Goal: Task Accomplishment & Management: Complete application form

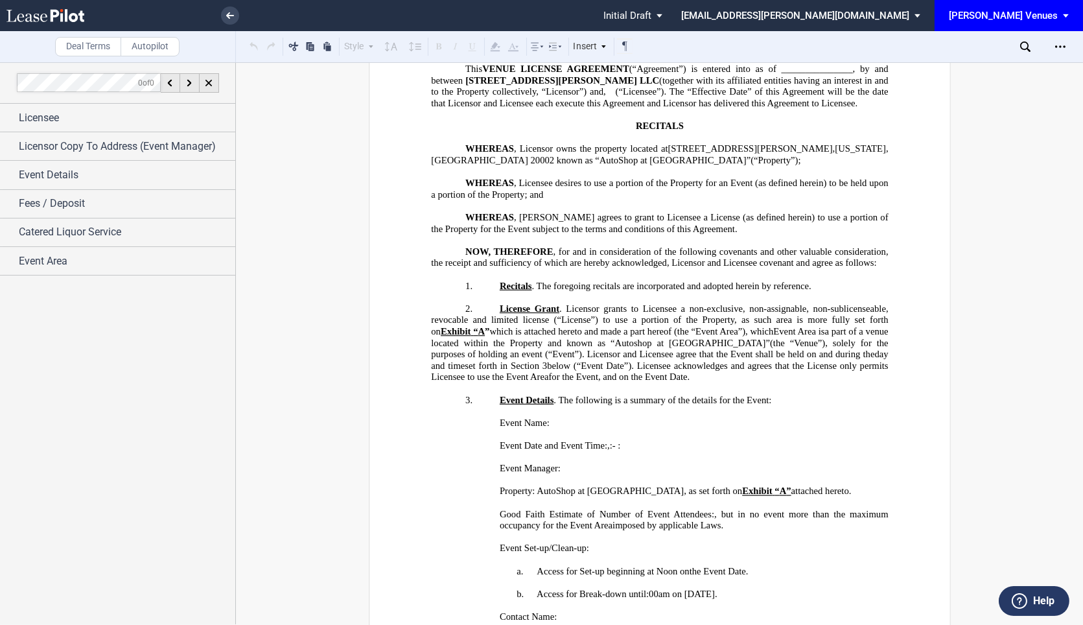
scroll to position [184, 0]
click at [228, 17] on use at bounding box center [230, 15] width 8 height 6
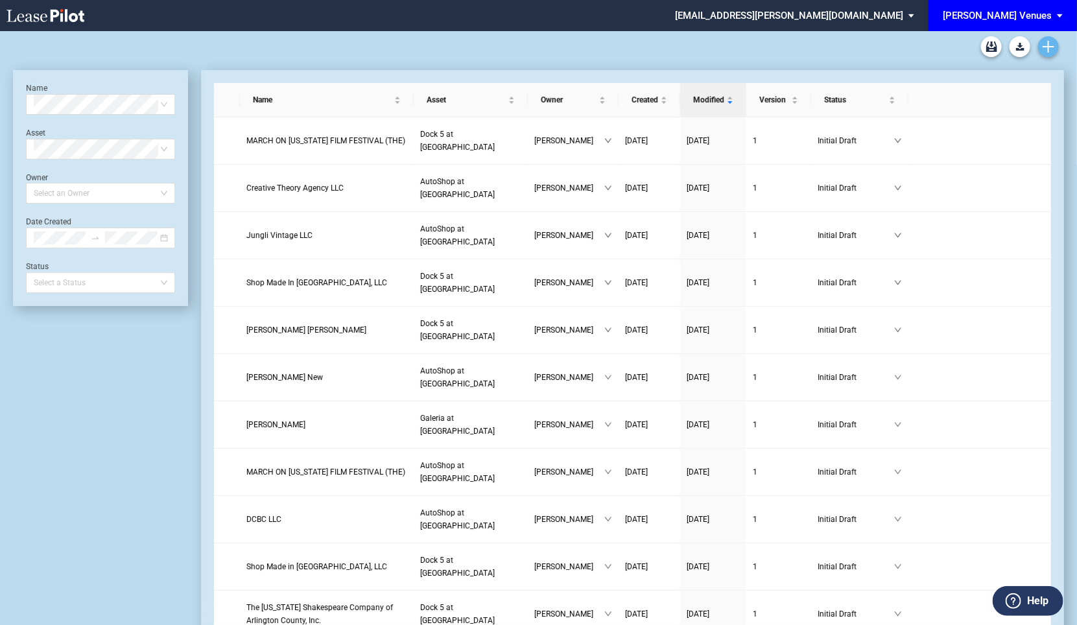
click at [1049, 43] on icon "Create new document" at bounding box center [1048, 47] width 12 height 12
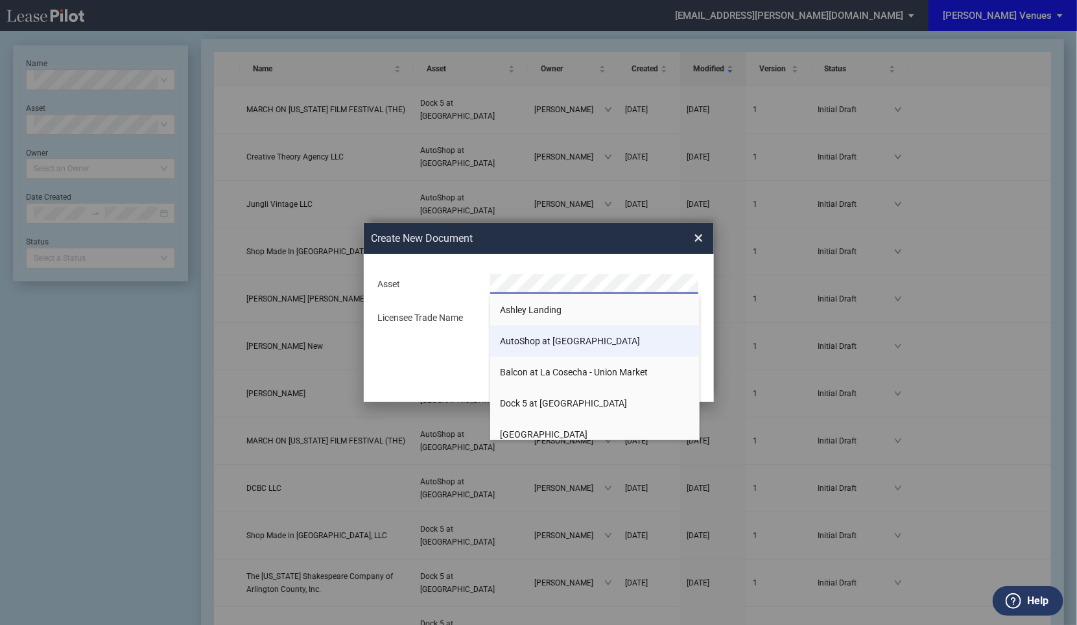
click at [548, 340] on span "AutoShop at [GEOGRAPHIC_DATA]" at bounding box center [570, 341] width 140 height 10
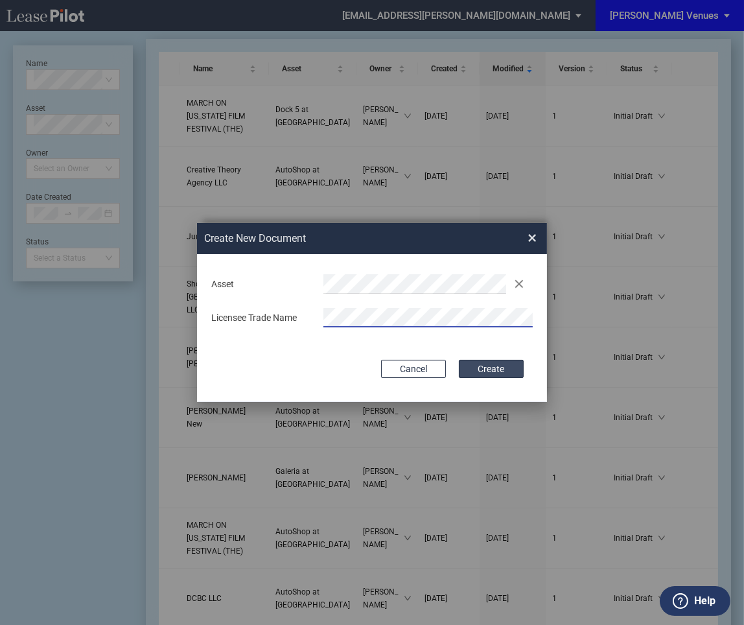
click at [504, 370] on button "Create" at bounding box center [491, 369] width 65 height 18
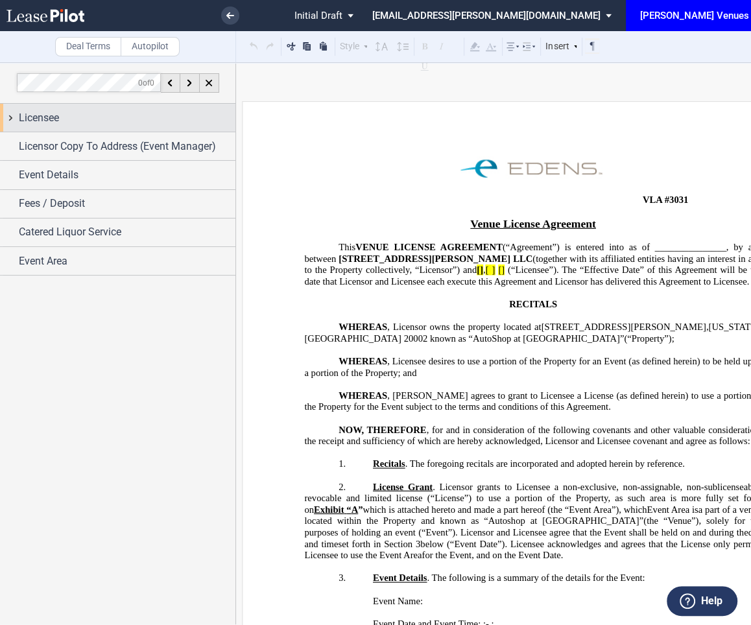
click at [50, 115] on span "Licensee" at bounding box center [39, 118] width 40 height 16
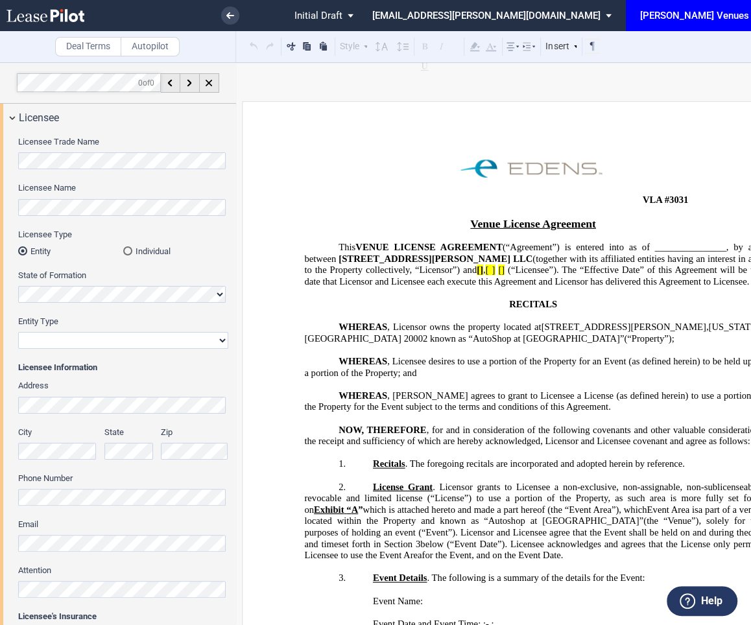
click at [8, 165] on div "Licensee Trade Name Licensee Name Licensee Type Entity Individual State of Form…" at bounding box center [117, 397] width 235 height 531
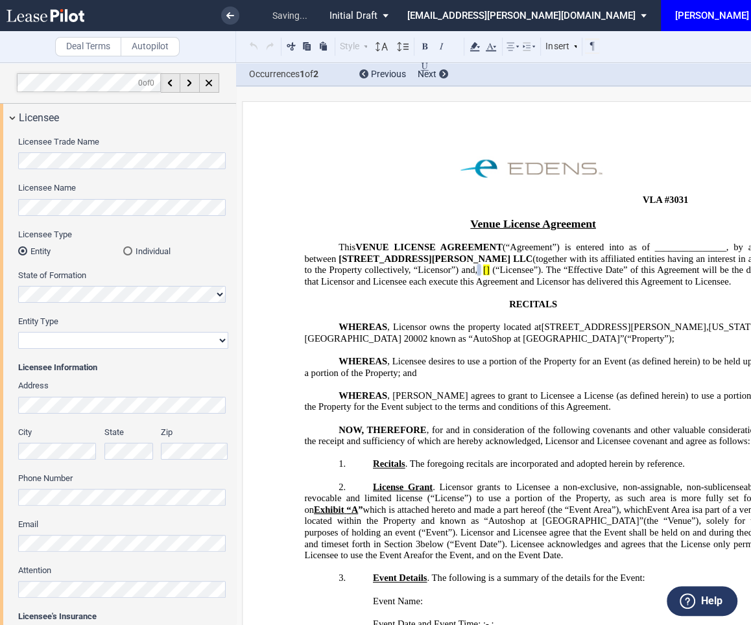
click at [55, 340] on select "Corporation Limited Liability Company General Partnership Limited Partnership N…" at bounding box center [123, 340] width 210 height 17
select select "corporation"
click at [18, 332] on select "Corporation Limited Liability Company General Partnership Limited Partnership N…" at bounding box center [123, 340] width 210 height 17
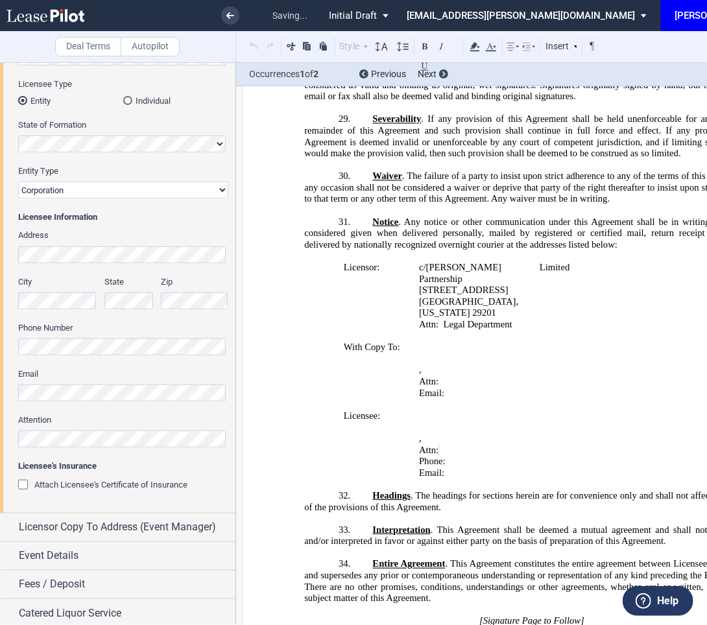
scroll to position [182, 0]
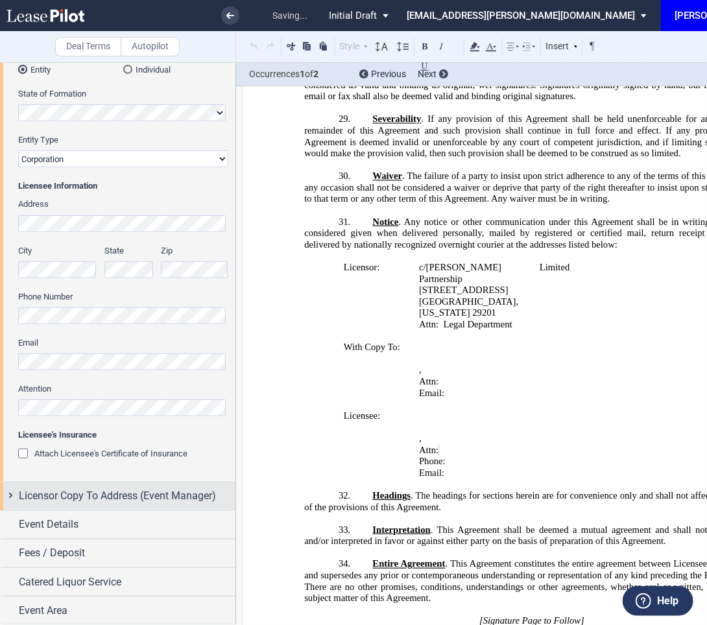
click at [63, 506] on div "Licensor Copy To Address (Event Manager)" at bounding box center [117, 496] width 235 height 28
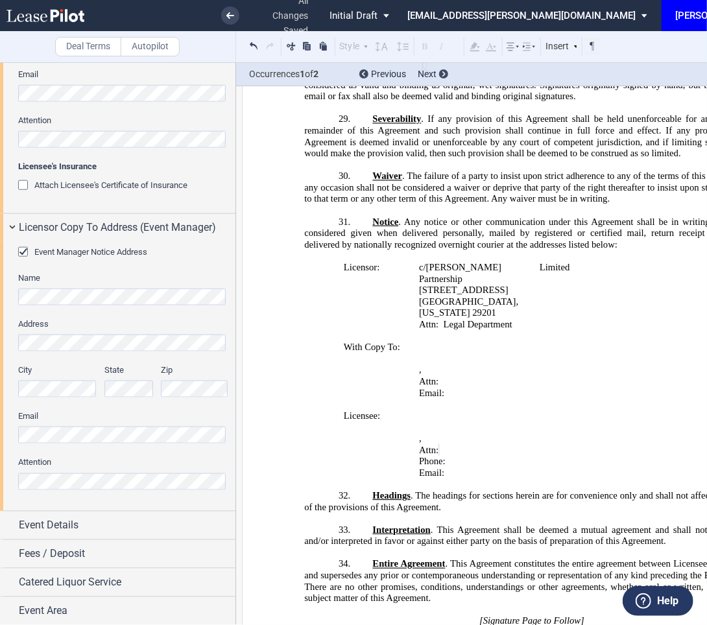
click at [13, 436] on div "Event Manager Notice Address Name Address City State Zip Email Attention" at bounding box center [117, 376] width 235 height 269
click at [6, 476] on div "Event Manager Notice Address Name Address City State Zip Email Attention" at bounding box center [117, 376] width 235 height 269
click at [91, 523] on div "Event Details" at bounding box center [127, 525] width 217 height 16
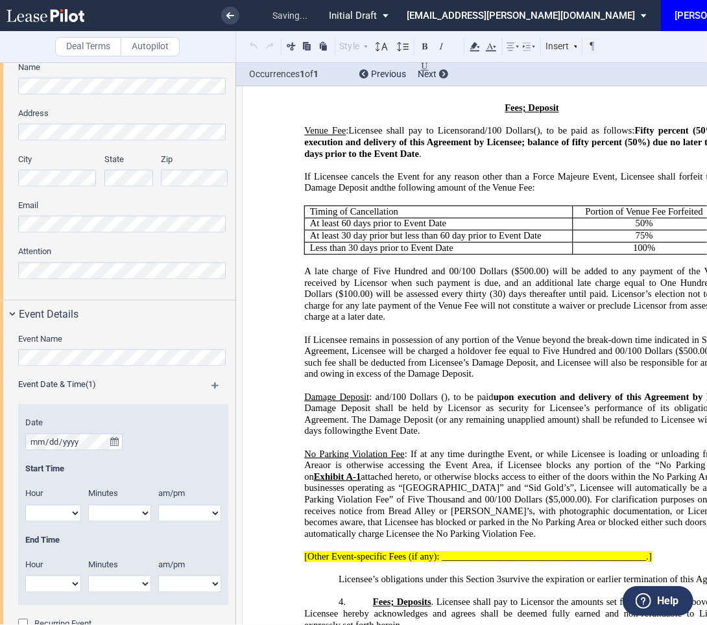
scroll to position [295, 0]
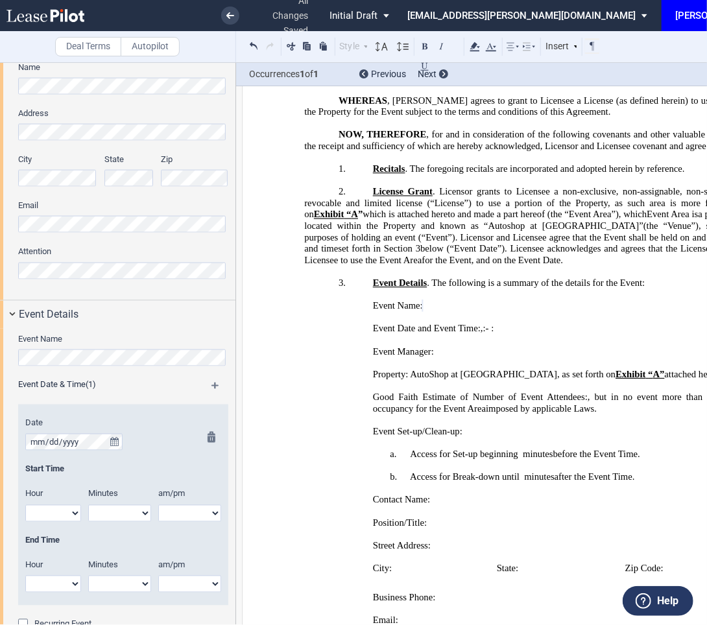
click at [165, 432] on div "Date" at bounding box center [123, 434] width 196 height 33
click at [116, 442] on icon "true" at bounding box center [114, 442] width 8 height 9
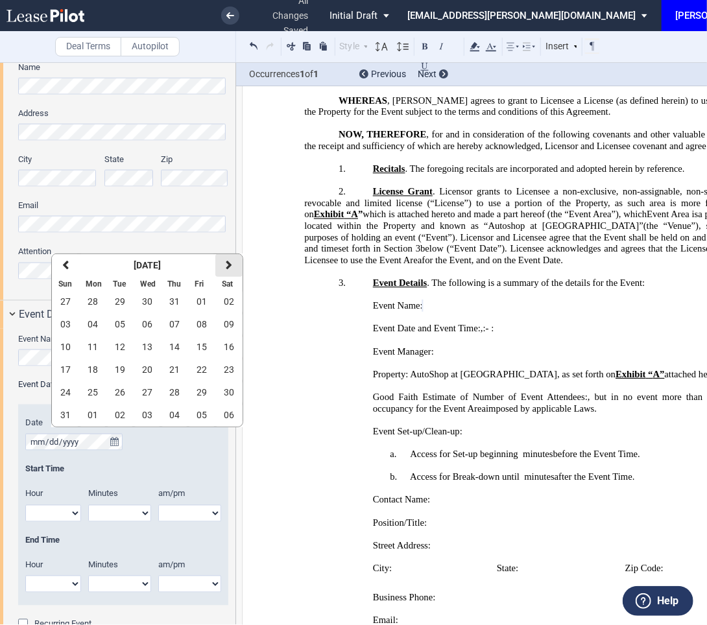
click at [233, 263] on button "next" at bounding box center [228, 265] width 27 height 23
click at [68, 349] on span "14" at bounding box center [65, 347] width 10 height 10
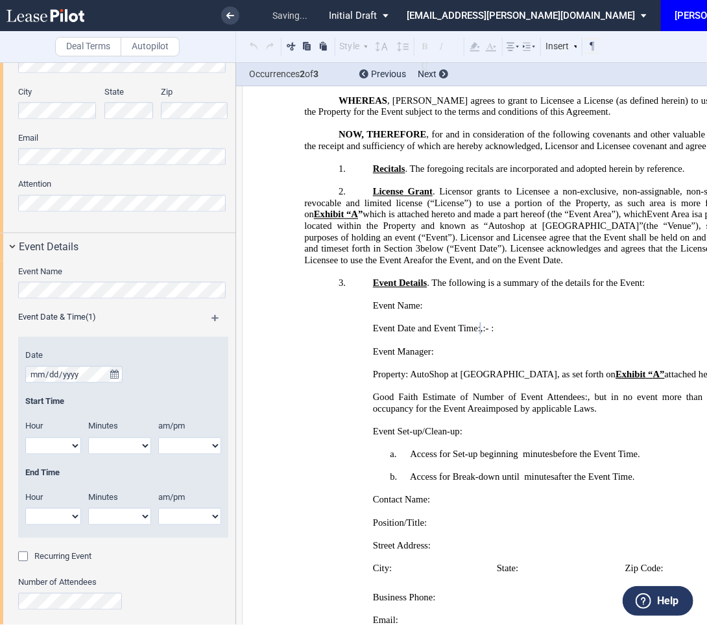
scroll to position [729, 0]
click at [63, 445] on select "1 2 3 4 5 6 7 8 9 10 11 12" at bounding box center [53, 444] width 56 height 17
select select "7"
click at [25, 436] on select "1 2 3 4 5 6 7 8 9 10 11 12" at bounding box center [53, 444] width 56 height 17
click at [57, 516] on select "1 2 3 4 5 6 7 8 9 10 11 12" at bounding box center [53, 515] width 56 height 17
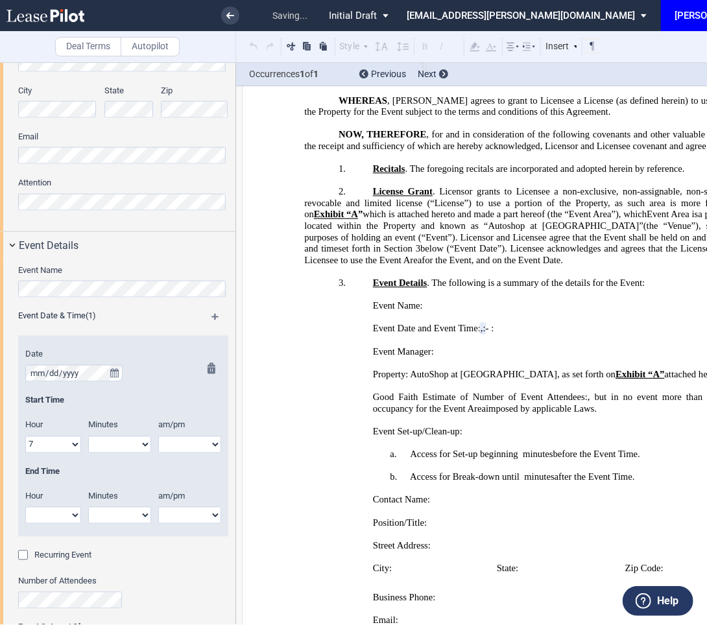
select select "10"
click at [25, 507] on select "1 2 3 4 5 6 7 8 9 10 11 12" at bounding box center [53, 515] width 56 height 17
click at [117, 451] on select "00 05 10 15 20 25 30 35 40 45 50 55" at bounding box center [119, 444] width 63 height 17
select select "00"
click at [88, 436] on select "00 05 10 15 20 25 30 35 40 45 50 55" at bounding box center [119, 444] width 63 height 17
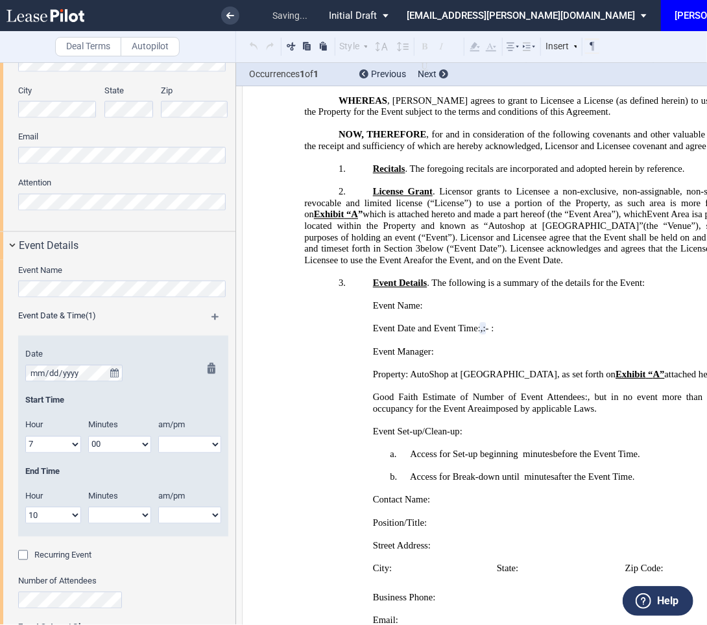
click at [98, 515] on select "00 05 10 15 20 25 30 35 40 45 50 55" at bounding box center [119, 515] width 63 height 17
select select "00"
click at [88, 507] on select "00 05 10 15 20 25 30 35 40 45 50 55" at bounding box center [119, 515] width 63 height 17
click at [182, 449] on select "am pm" at bounding box center [189, 444] width 63 height 17
select select "pm"
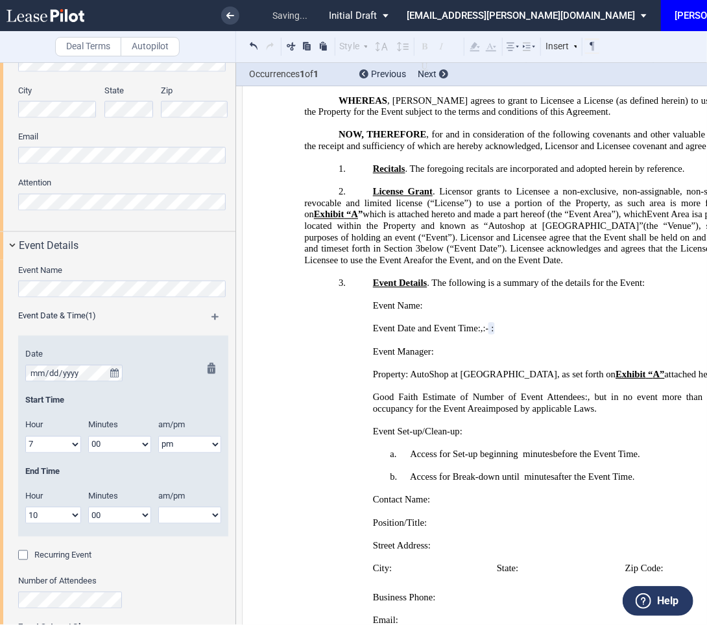
click at [158, 436] on select "am pm" at bounding box center [189, 444] width 63 height 17
click at [186, 513] on select "am pm" at bounding box center [189, 515] width 63 height 17
click at [167, 577] on label "Number of Attendees" at bounding box center [123, 582] width 210 height 12
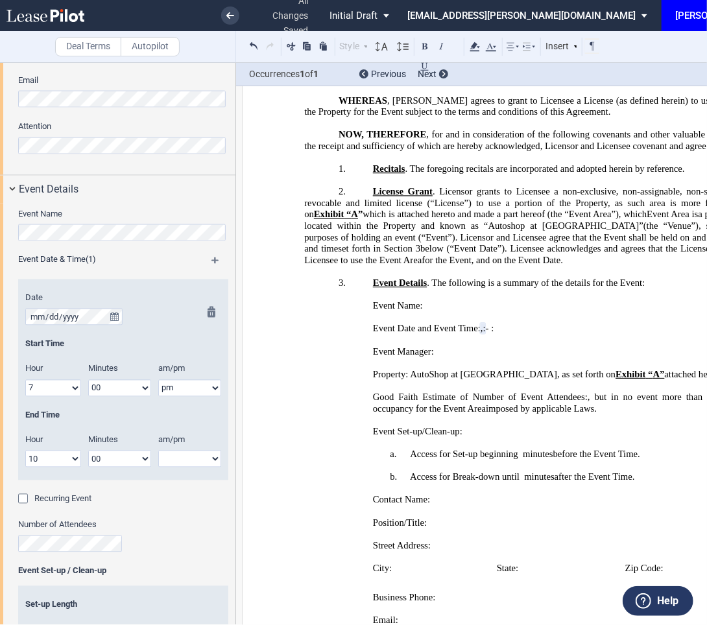
scroll to position [787, 0]
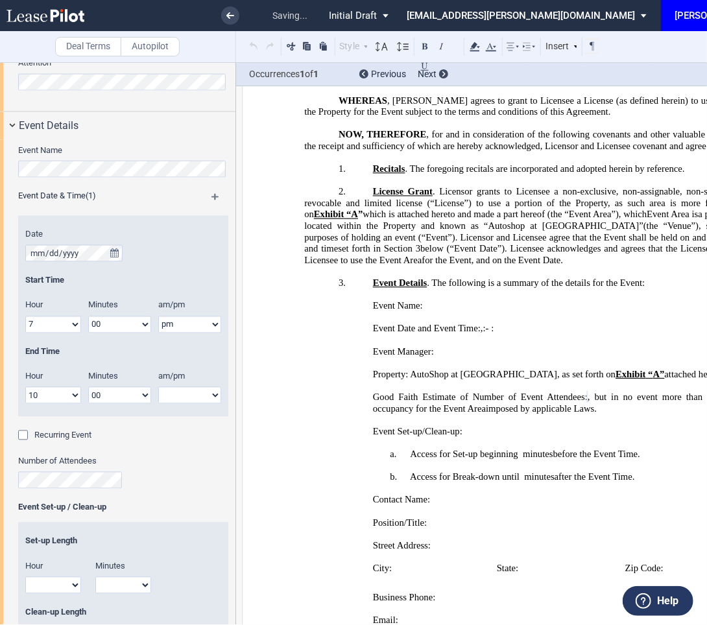
click at [195, 465] on label "Number of Attendees" at bounding box center [123, 462] width 210 height 12
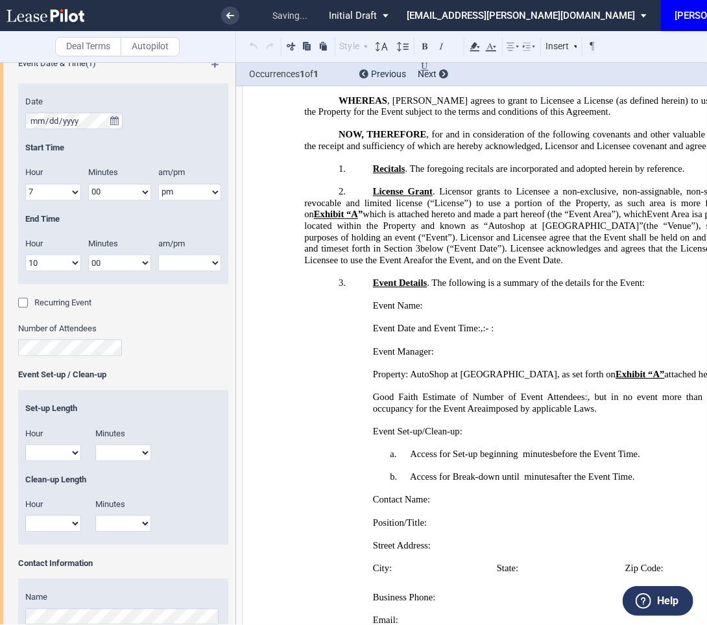
scroll to position [985, 0]
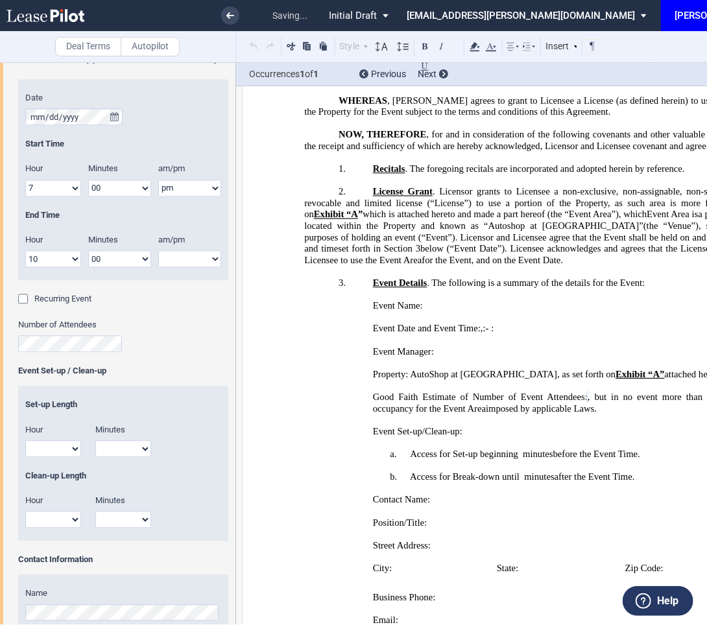
click at [178, 419] on div "Set-up Length" at bounding box center [123, 411] width 210 height 25
click at [520, 449] on p "a. Access for Set-up beginning ﻿ ﻿ hour s and ﻿ ﻿ minutes ﻿ ﻿ minutes before th…" at bounding box center [532, 455] width 457 height 12
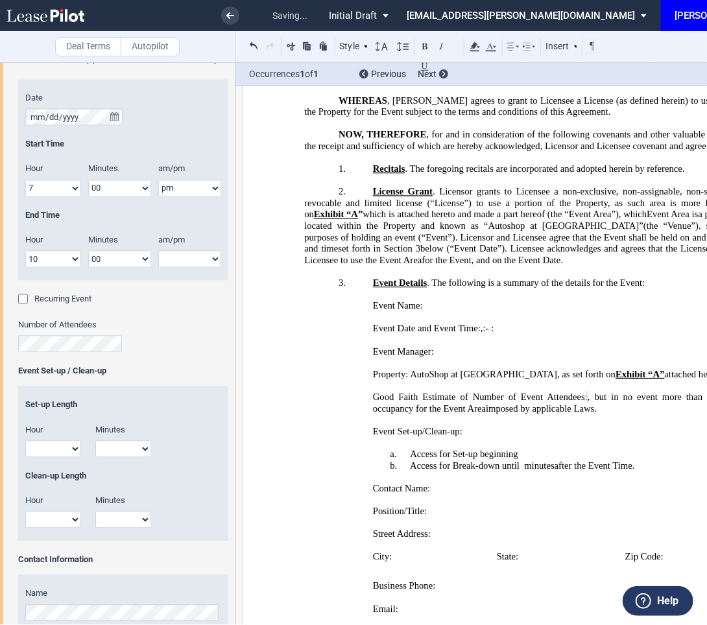
click at [520, 449] on p "a. Access for Set-up beginning ﻿ ﻿ hour s and ﻿ ﻿ minutes ﻿ ﻿" at bounding box center [532, 455] width 457 height 12
click at [255, 45] on button at bounding box center [253, 46] width 15 height 16
click at [250, 45] on button at bounding box center [253, 46] width 15 height 16
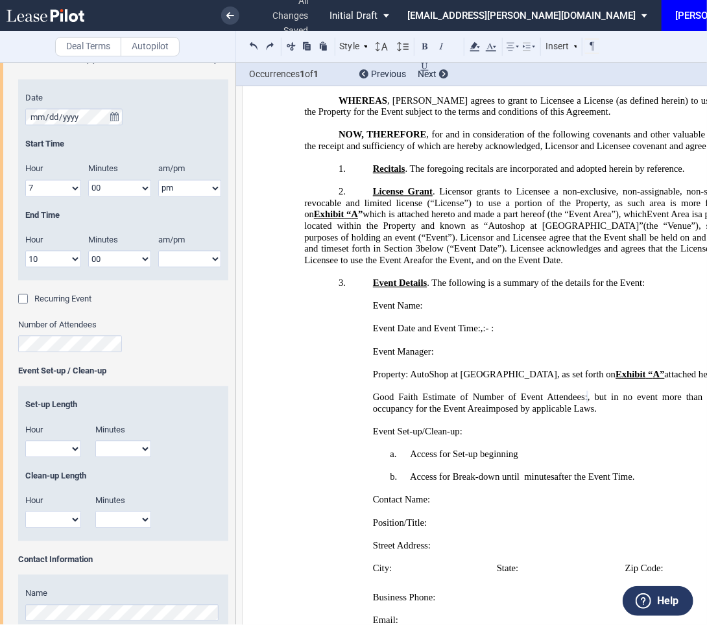
click at [535, 460] on p at bounding box center [532, 466] width 457 height 12
click at [521, 449] on p "a. Access for Set-up beginning ﻿ ﻿ hour s and ﻿ ﻿ minutes ﻿ ﻿" at bounding box center [532, 455] width 457 height 12
click at [519, 471] on p "b. Access for Break-down until ﻿ ﻿ hour s and ﻿ ﻿ minutes ﻿ ﻿ minutes after the…" at bounding box center [532, 477] width 457 height 12
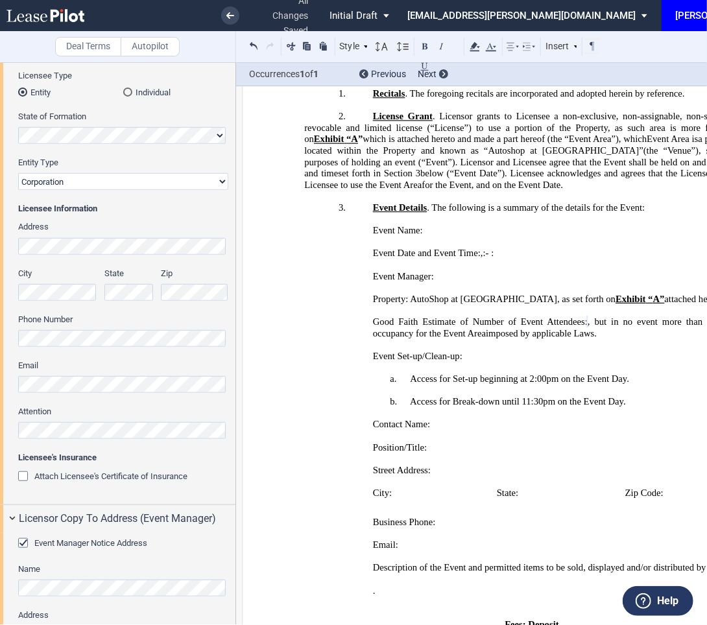
scroll to position [153, 0]
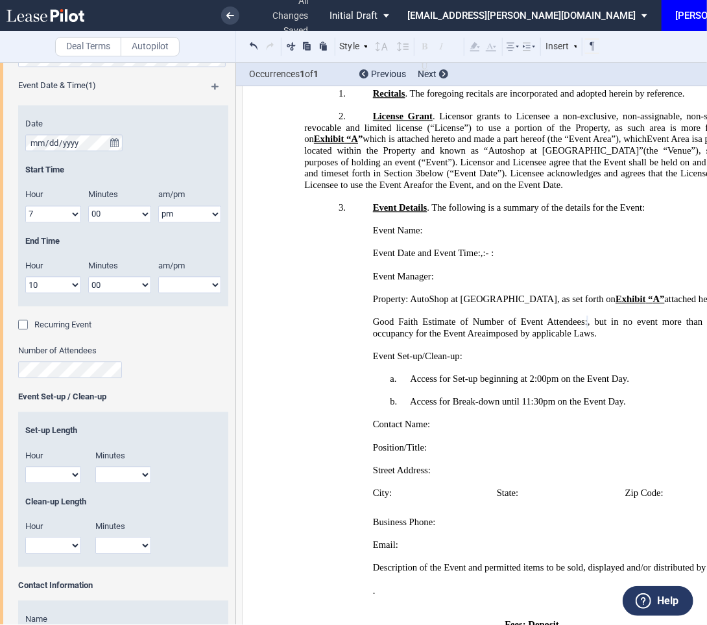
click at [78, 447] on div "Set-up Length" at bounding box center [123, 437] width 210 height 25
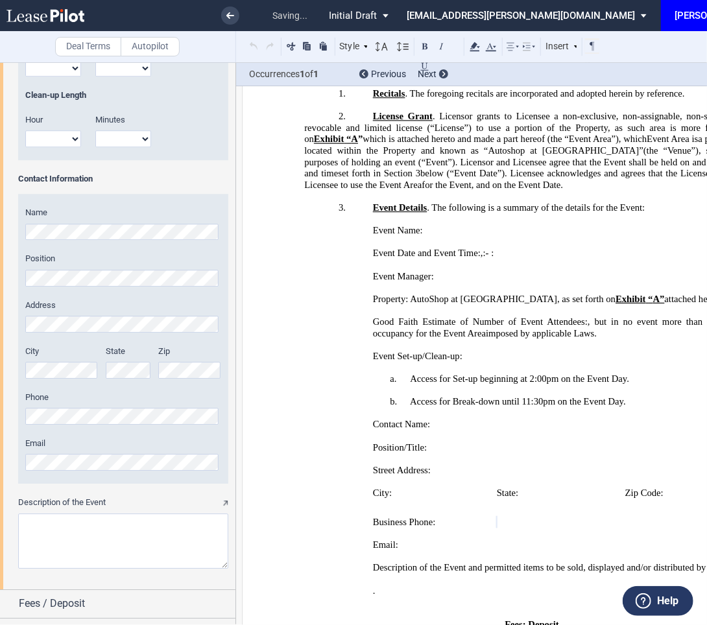
scroll to position [1368, 0]
click at [157, 543] on textarea "Description of the Event" at bounding box center [123, 539] width 210 height 55
click at [165, 523] on textarea "Description of the Event" at bounding box center [123, 539] width 210 height 55
paste textarea "Christmas Party, appreciation event for volunteers"
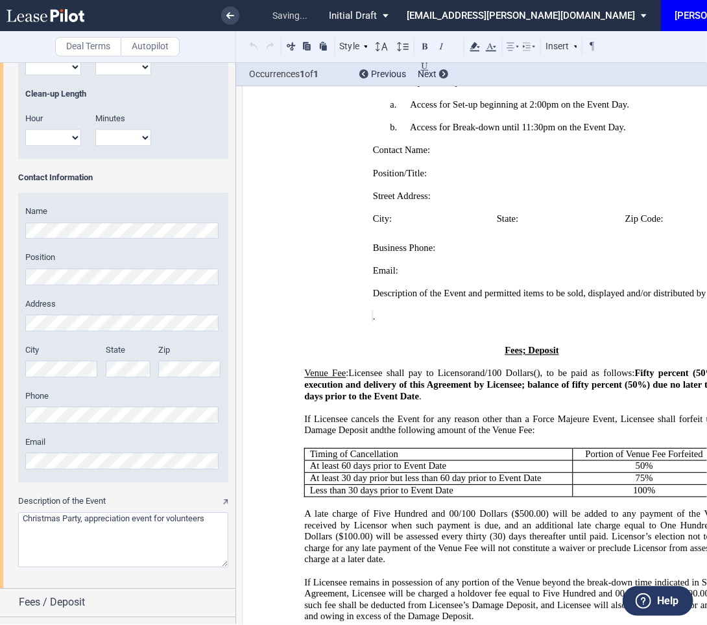
scroll to position [646, 0]
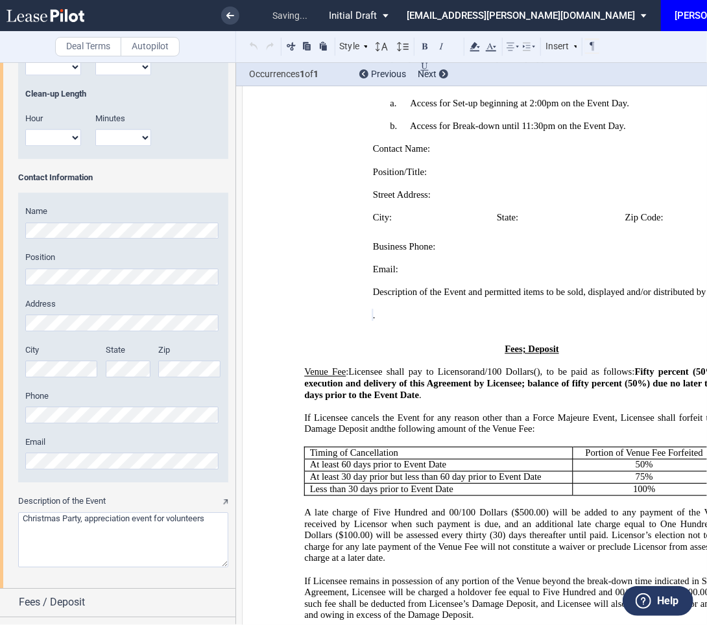
click at [22, 517] on textarea "Description of the Event" at bounding box center [123, 539] width 210 height 55
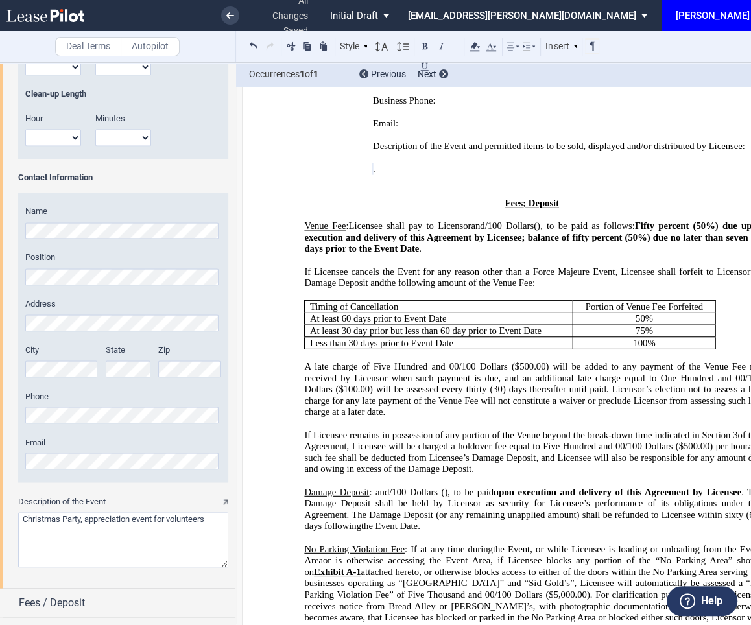
scroll to position [1417, 0]
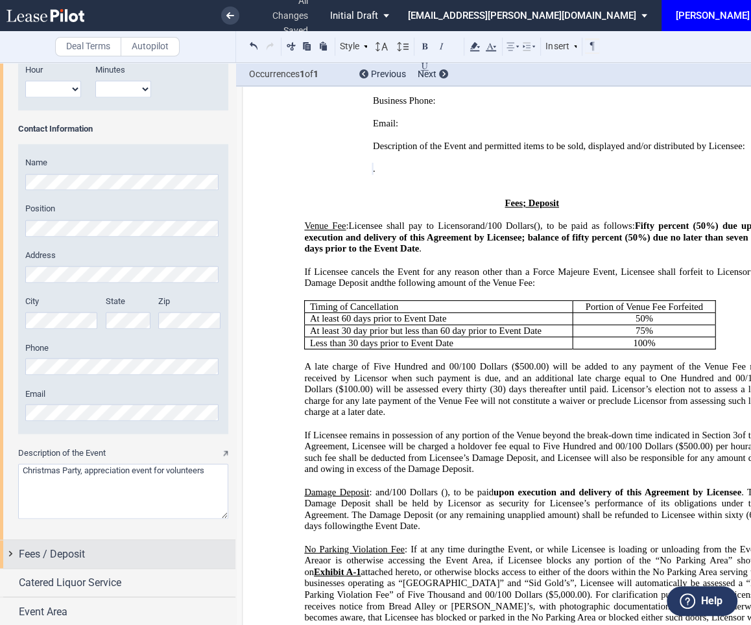
type textarea "Christmas Party, appreciation event for volunteers"
click at [66, 540] on div "Fees / Deposit" at bounding box center [117, 554] width 235 height 28
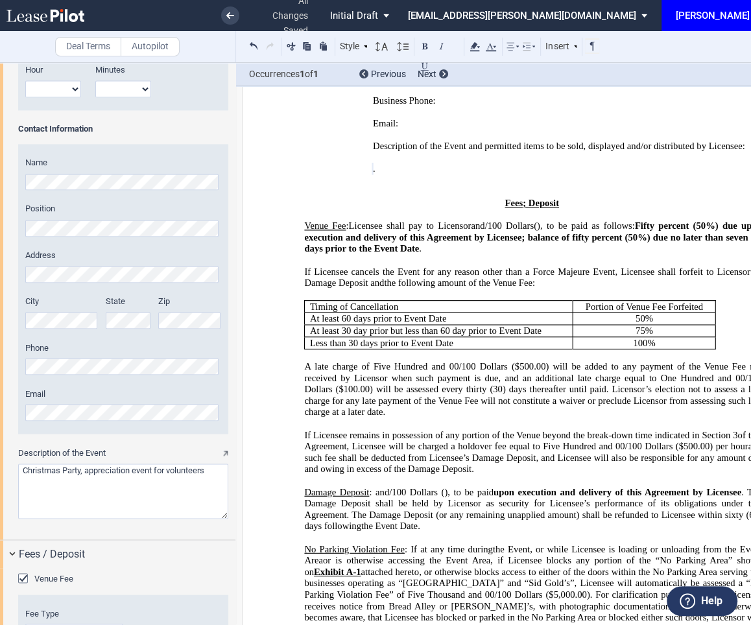
scroll to position [1663, 0]
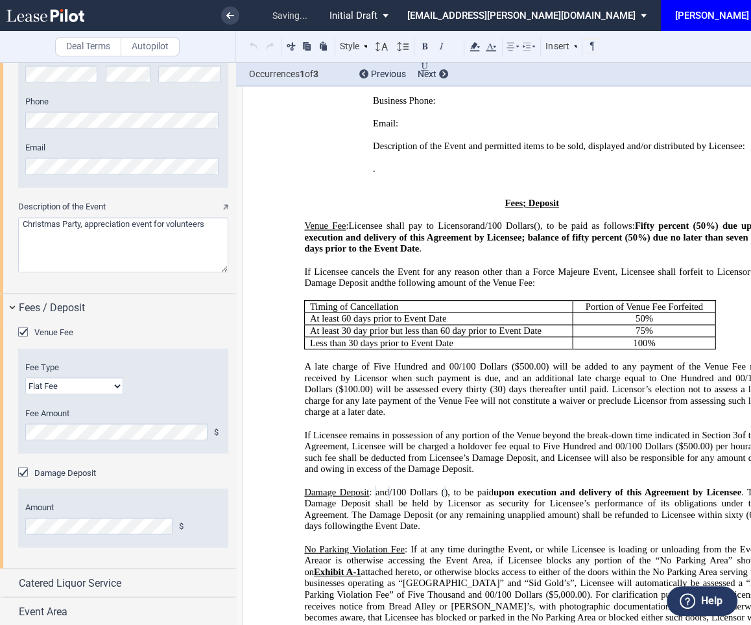
click at [167, 466] on div "Damage Deposit" at bounding box center [123, 472] width 210 height 13
click at [147, 582] on div "Catered Liquor Service" at bounding box center [127, 583] width 217 height 16
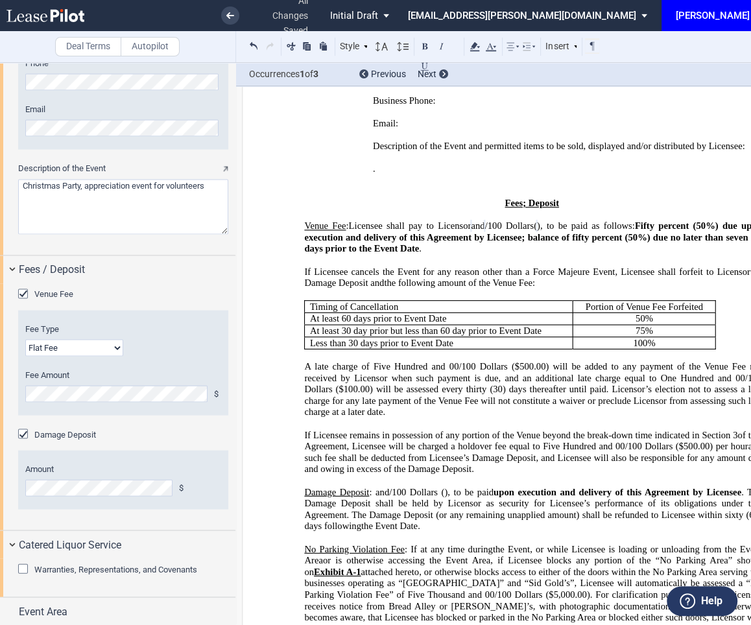
click at [90, 570] on span "Warranties, Representations, and Covenants" at bounding box center [115, 569] width 163 height 10
click at [87, 569] on span "Warranties, Representations, and Covenants" at bounding box center [115, 569] width 163 height 10
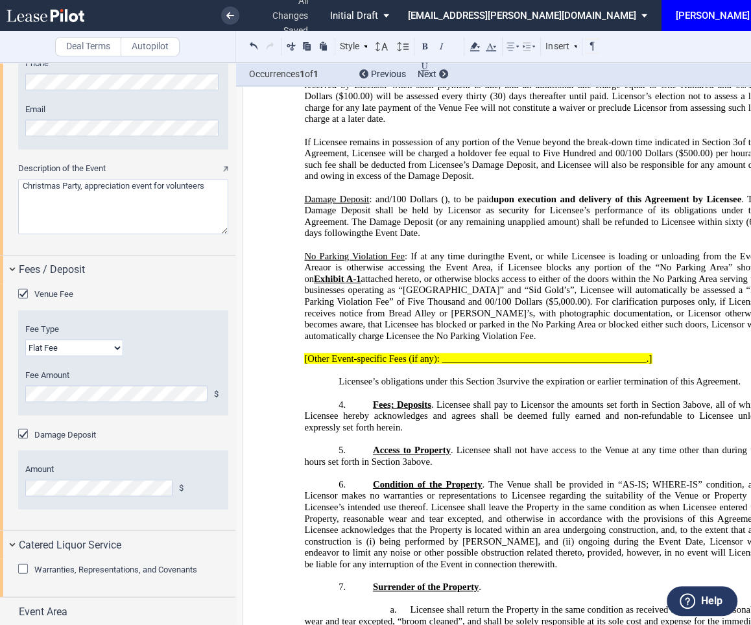
scroll to position [1085, 0]
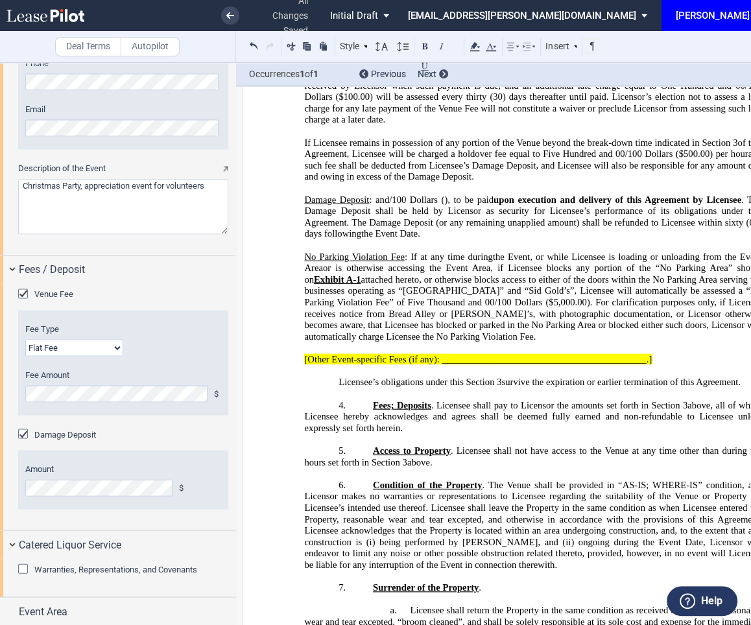
click at [504, 354] on span "[Other Event-specific Fees (if any): __________________________________________…" at bounding box center [477, 359] width 347 height 11
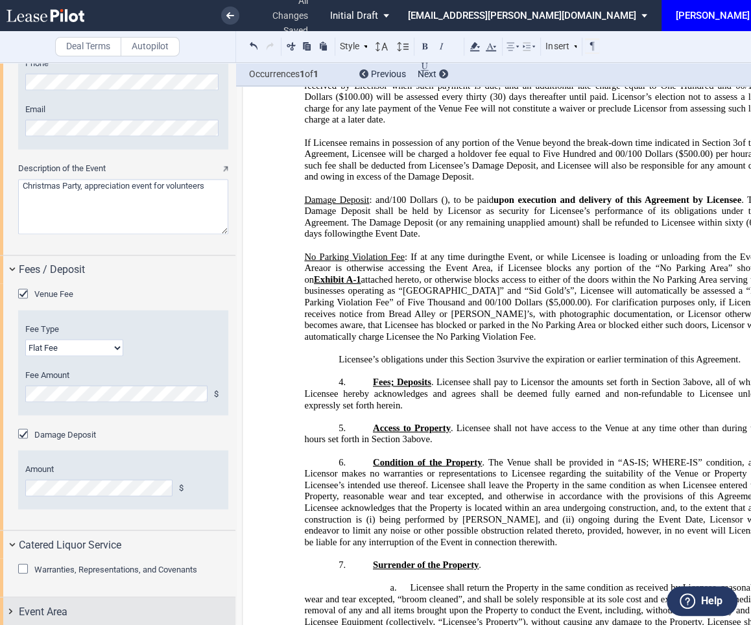
click at [105, 610] on div "Event Area" at bounding box center [127, 612] width 217 height 16
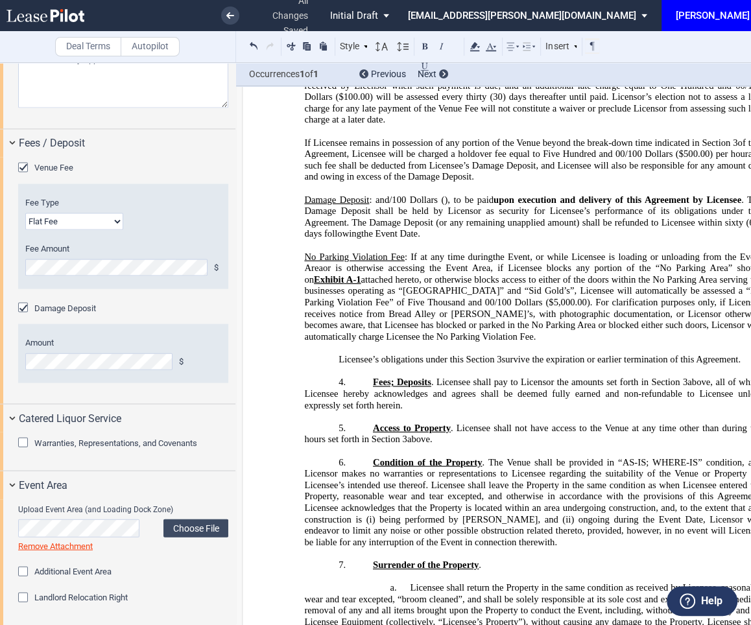
click at [193, 515] on div "Upload Event Area (and Loading Dock Zone) Choose File Loading Remove Attachment" at bounding box center [123, 528] width 210 height 49
click at [200, 523] on label "Choose File" at bounding box center [195, 528] width 65 height 18
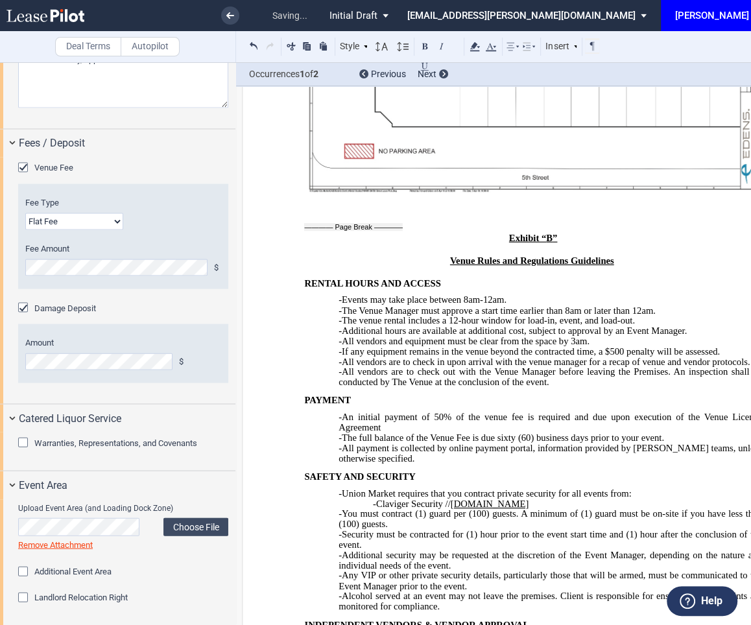
scroll to position [5673, 0]
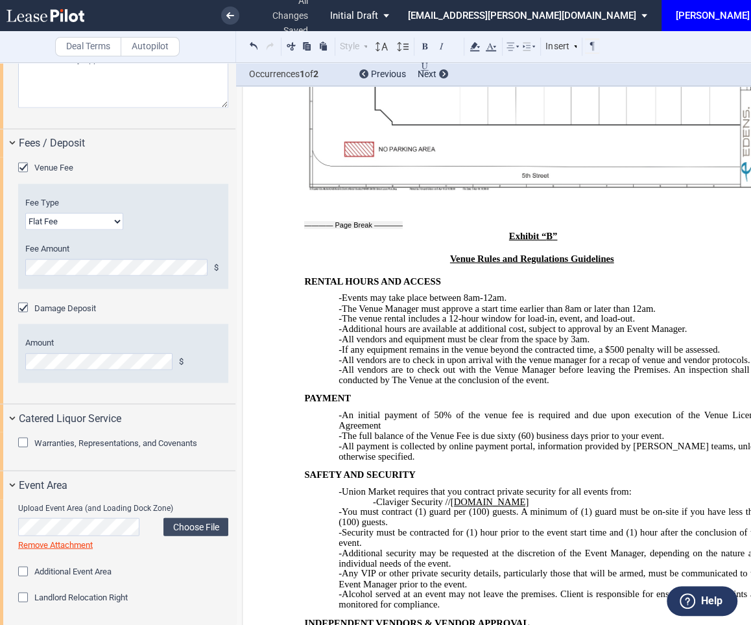
drag, startPoint x: 526, startPoint y: 333, endPoint x: 370, endPoint y: 333, distance: 156.2
click at [373, 497] on p "-Claviger Security // [DOMAIN_NAME]" at bounding box center [567, 502] width 389 height 10
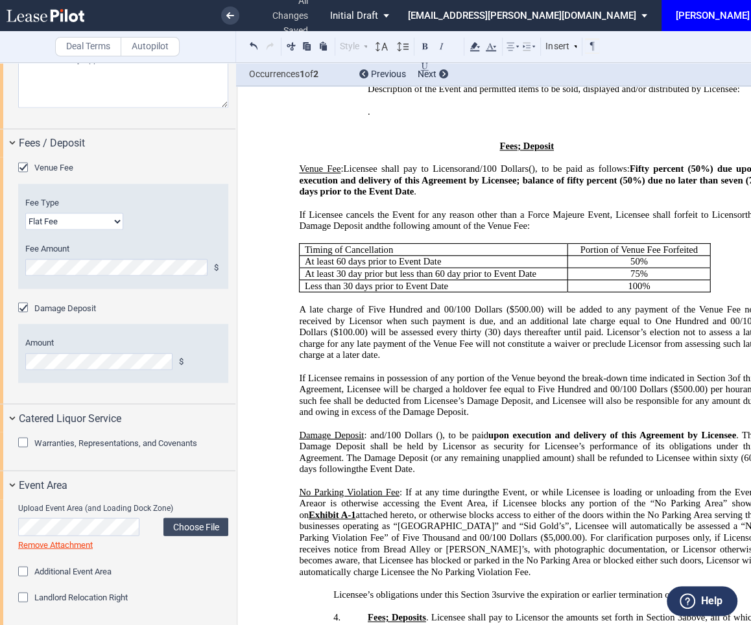
scroll to position [850, 0]
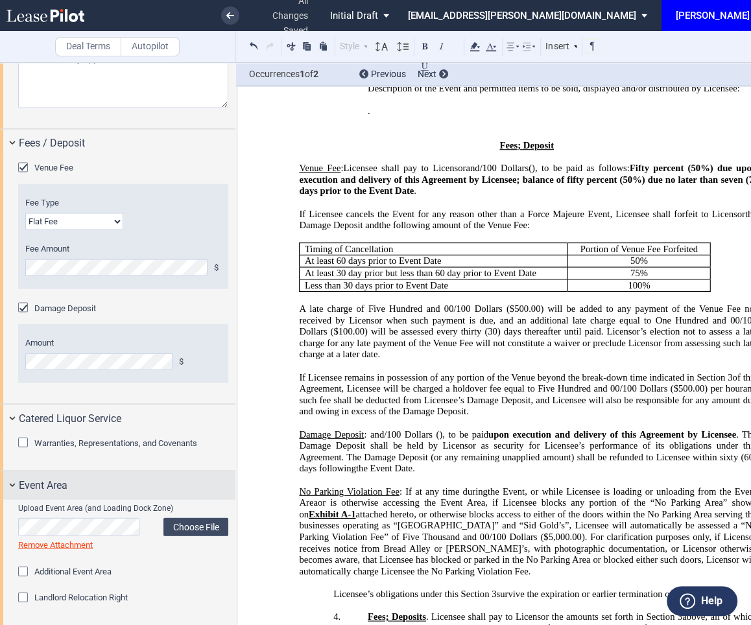
click at [20, 488] on span "Event Area" at bounding box center [43, 486] width 49 height 16
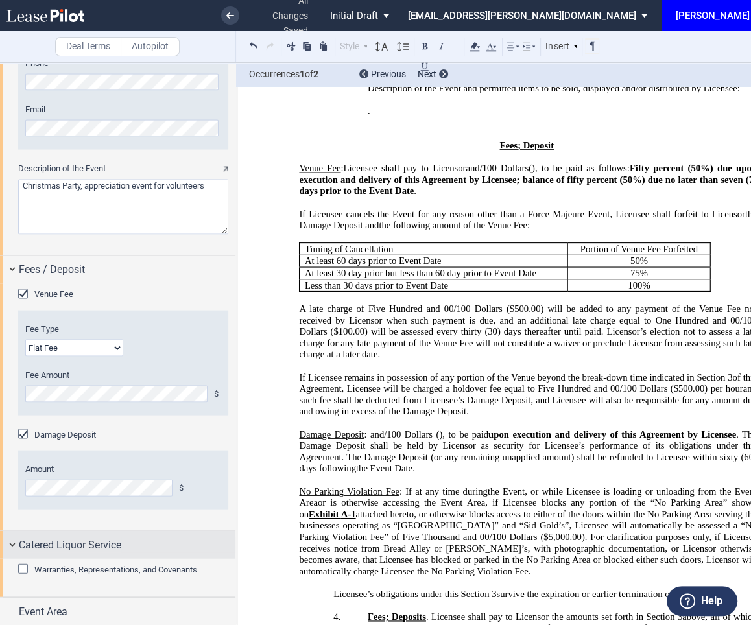
click at [66, 541] on span "Catered Liquor Service" at bounding box center [70, 545] width 102 height 16
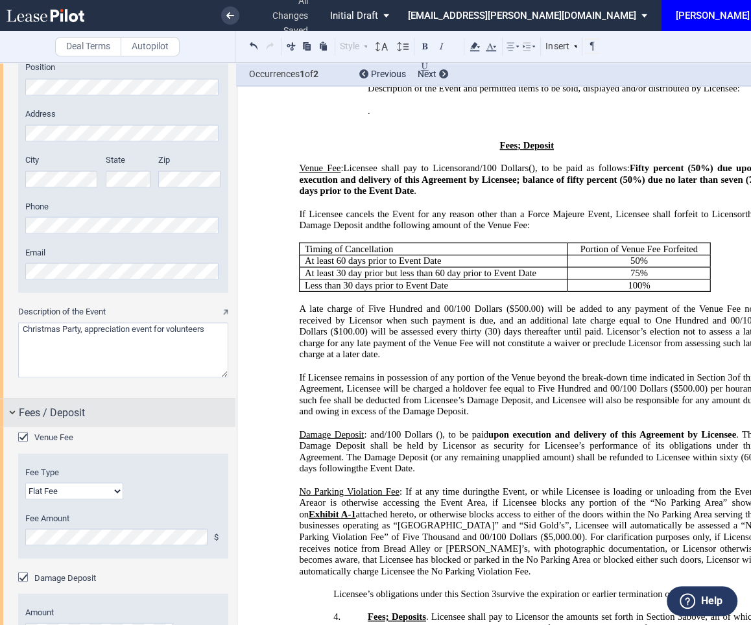
click at [66, 412] on span "Fees / Deposit" at bounding box center [52, 413] width 66 height 16
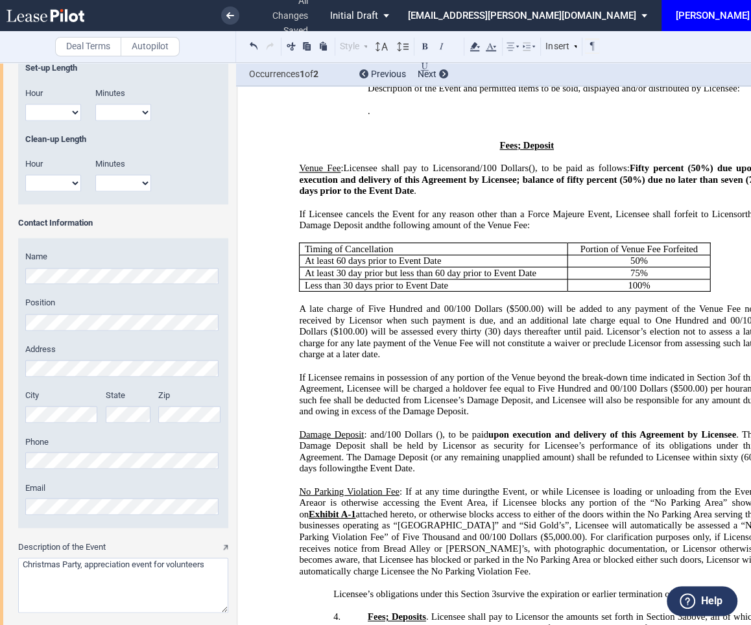
drag, startPoint x: 191, startPoint y: 447, endPoint x: 185, endPoint y: 573, distance: 126.6
click at [185, 573] on ng-include "Event Name Event Date & Time (1) Date Start Time Hour 1 2 3 4 5 6 7 8 9 10" at bounding box center [123, 148] width 210 height 954
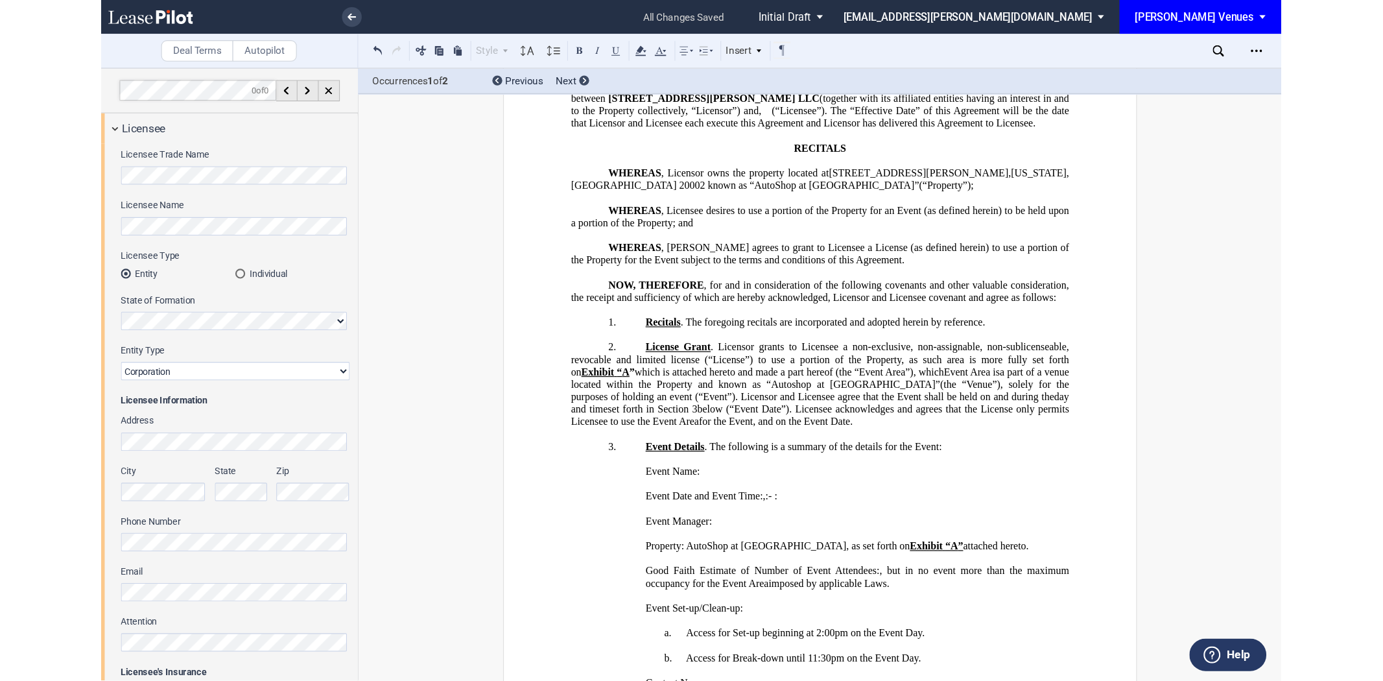
scroll to position [0, 0]
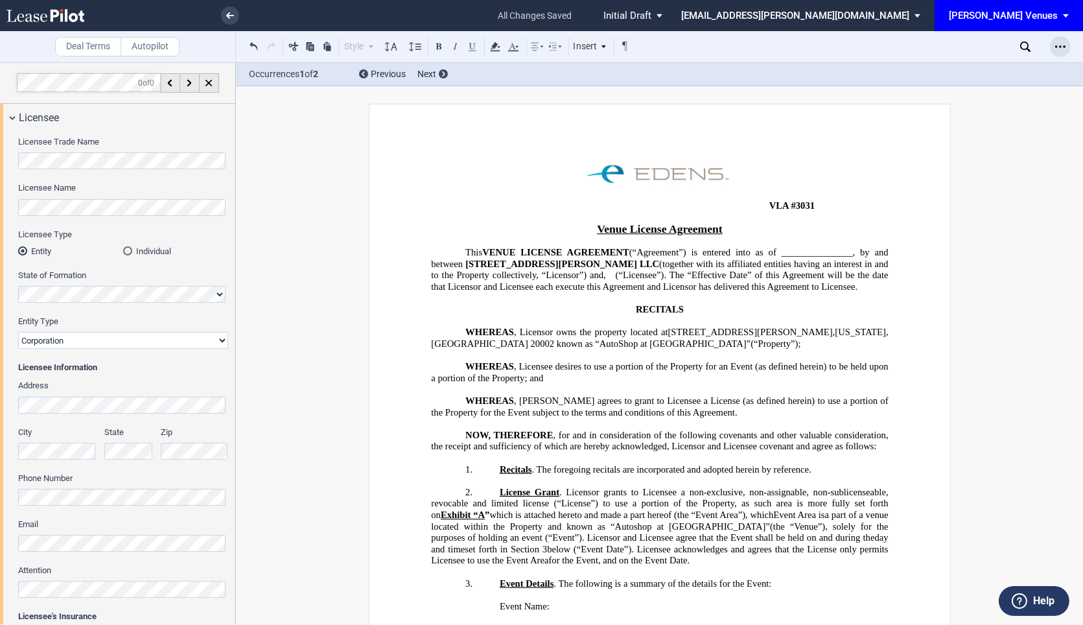
click at [750, 45] on icon "Open Lease options menu" at bounding box center [1060, 46] width 10 height 10
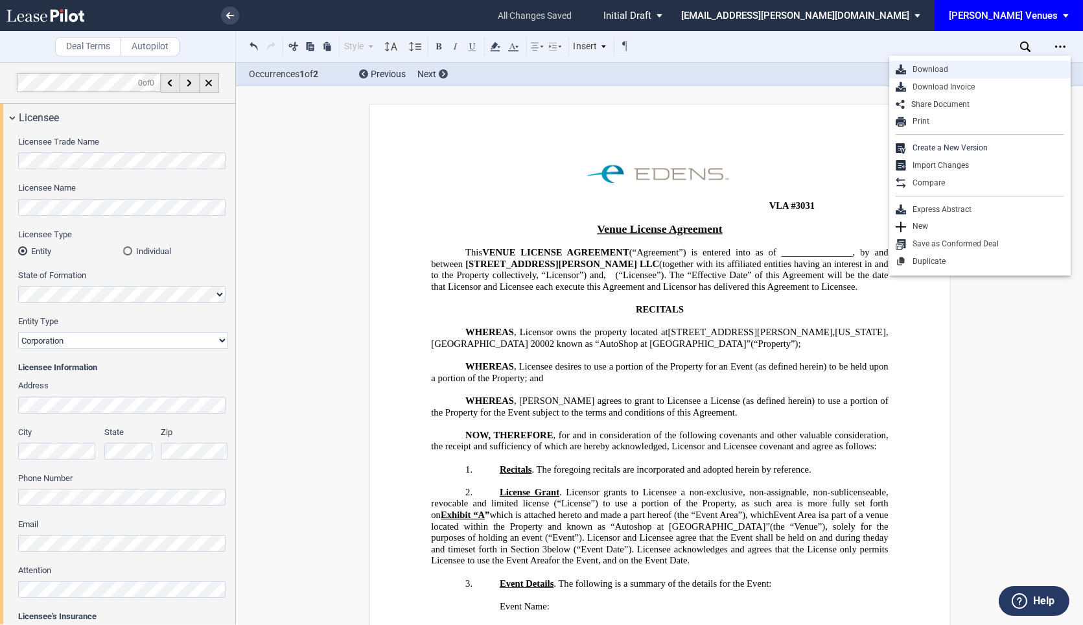
click at [750, 67] on div "Download" at bounding box center [985, 69] width 158 height 11
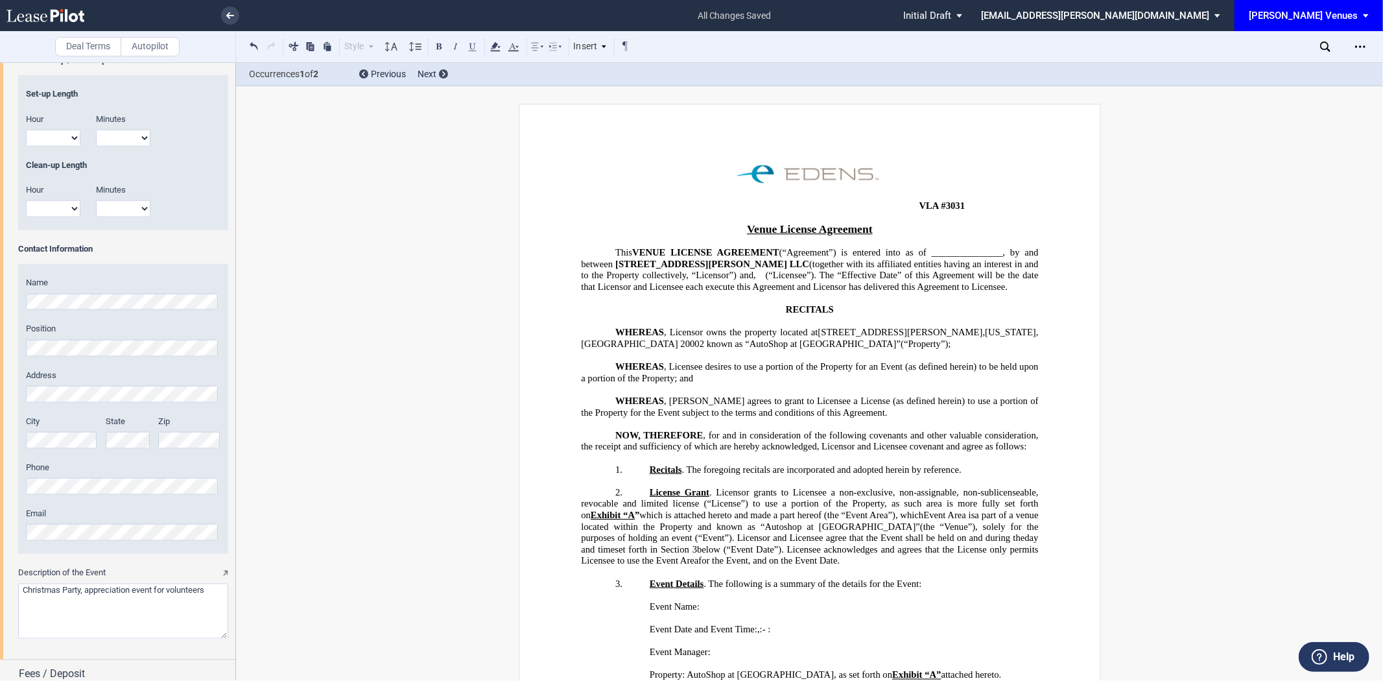
scroll to position [1362, 0]
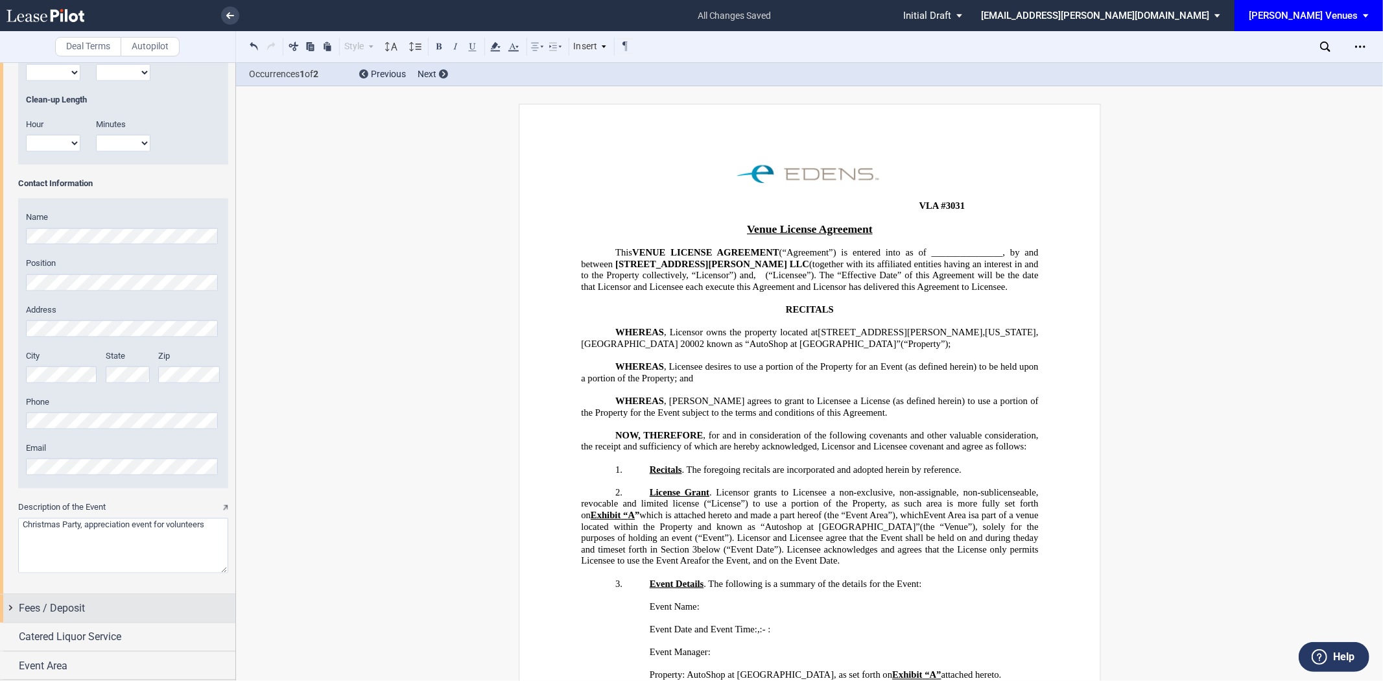
click at [74, 601] on span "Fees / Deposit" at bounding box center [52, 608] width 66 height 16
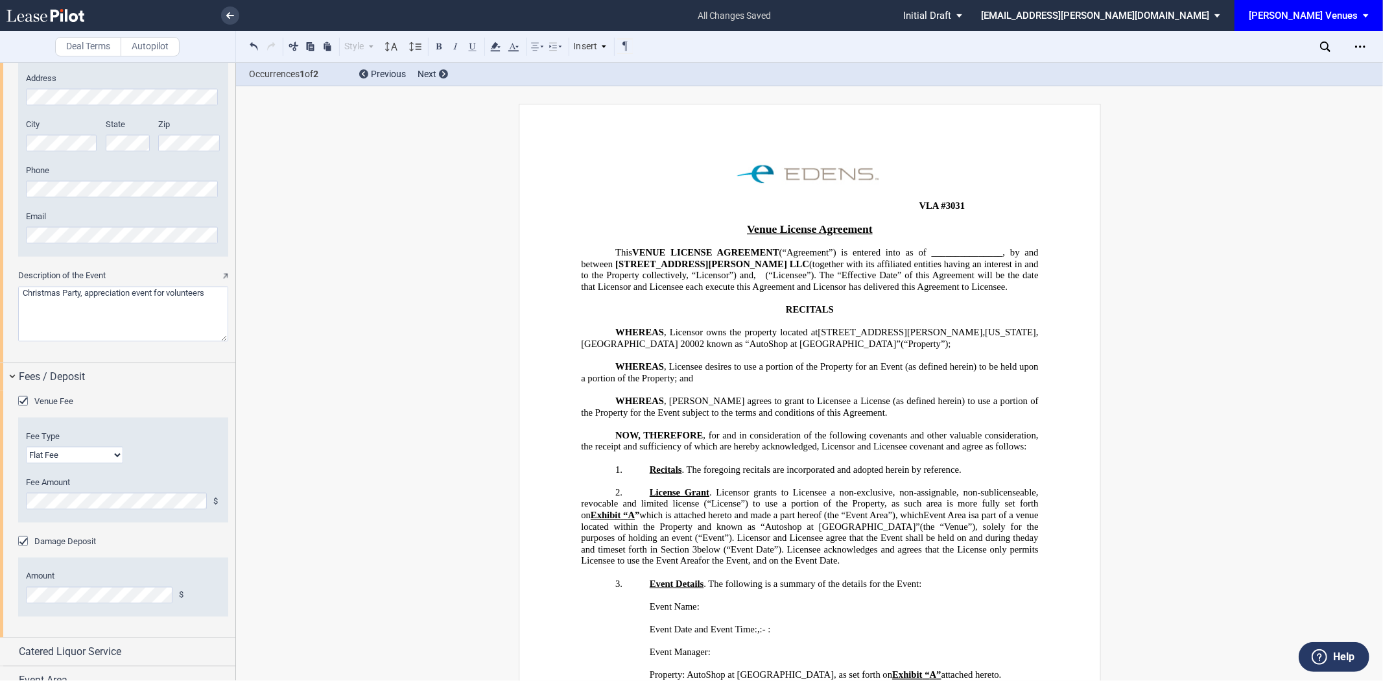
scroll to position [1609, 0]
